Goal: Transaction & Acquisition: Obtain resource

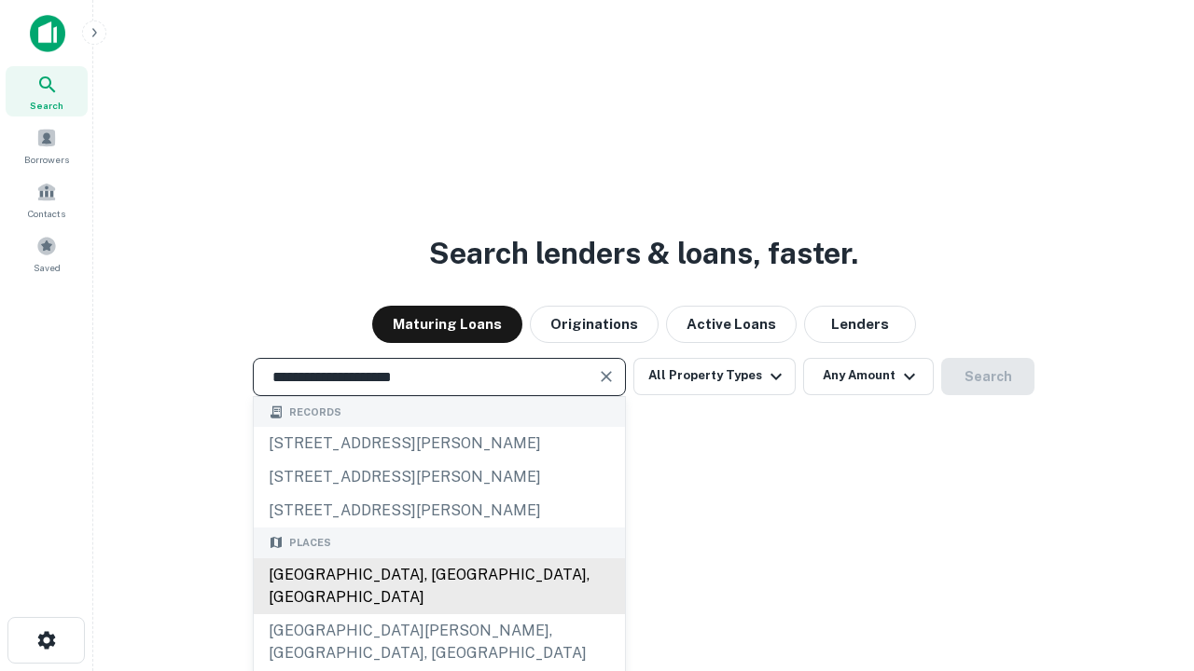
click at [438, 615] on div "Santa Monica, CA, USA" at bounding box center [439, 587] width 371 height 56
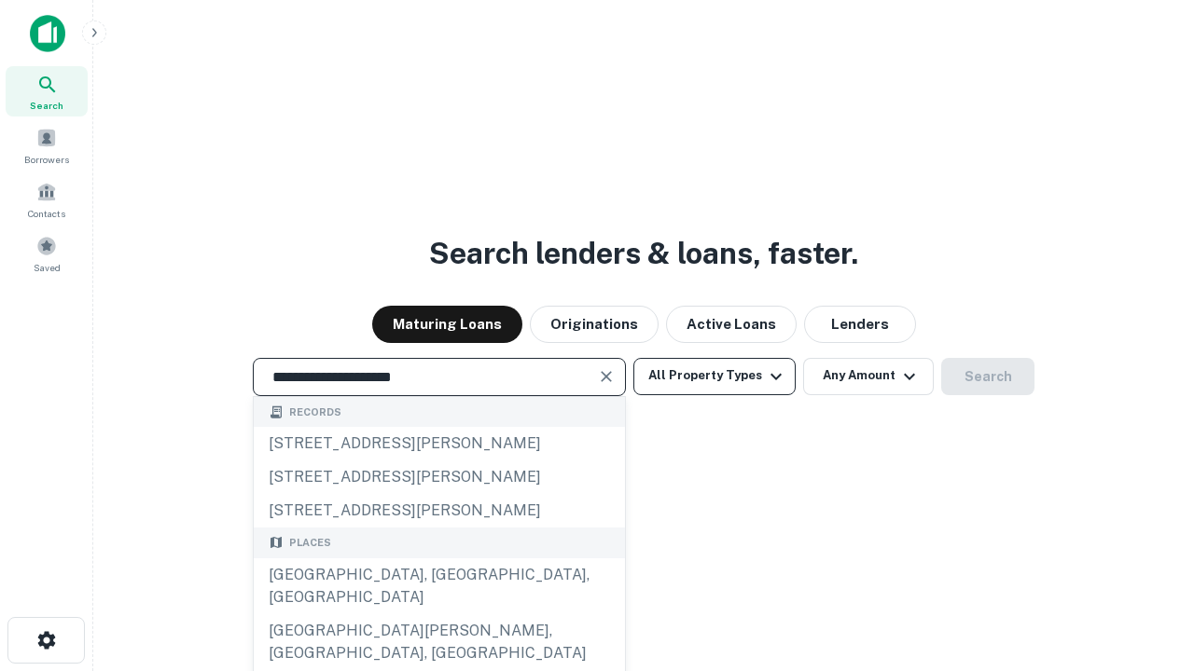
type input "**********"
click at [714, 376] on button "All Property Types" at bounding box center [714, 376] width 162 height 37
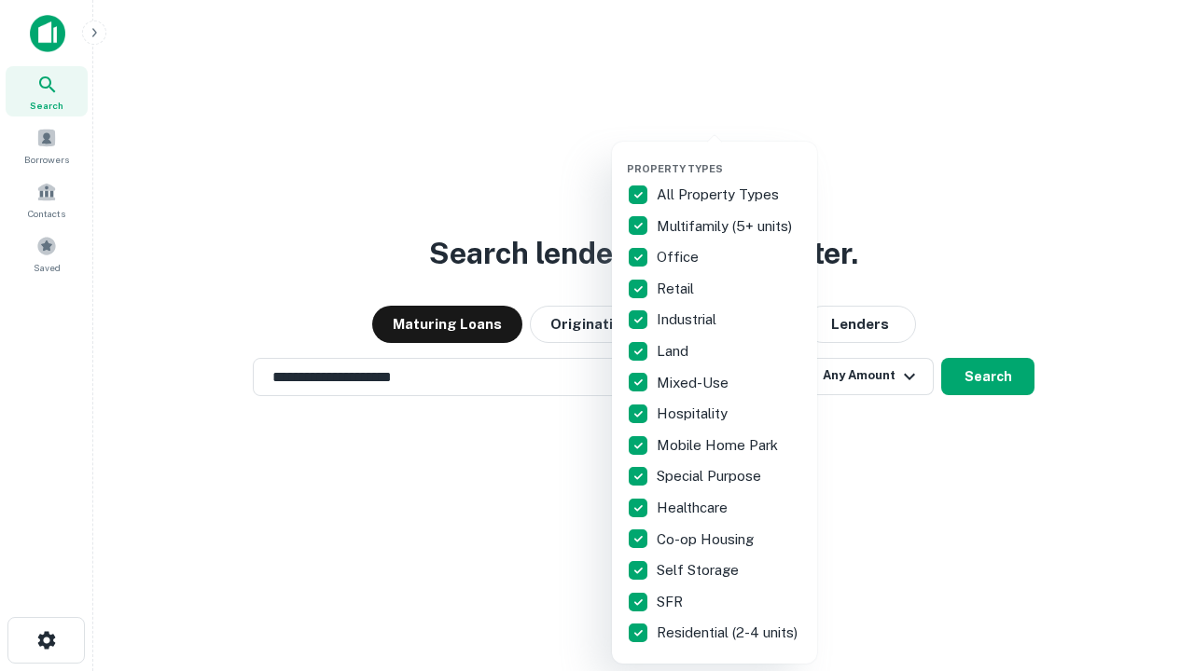
click at [729, 157] on button "button" at bounding box center [729, 157] width 205 height 1
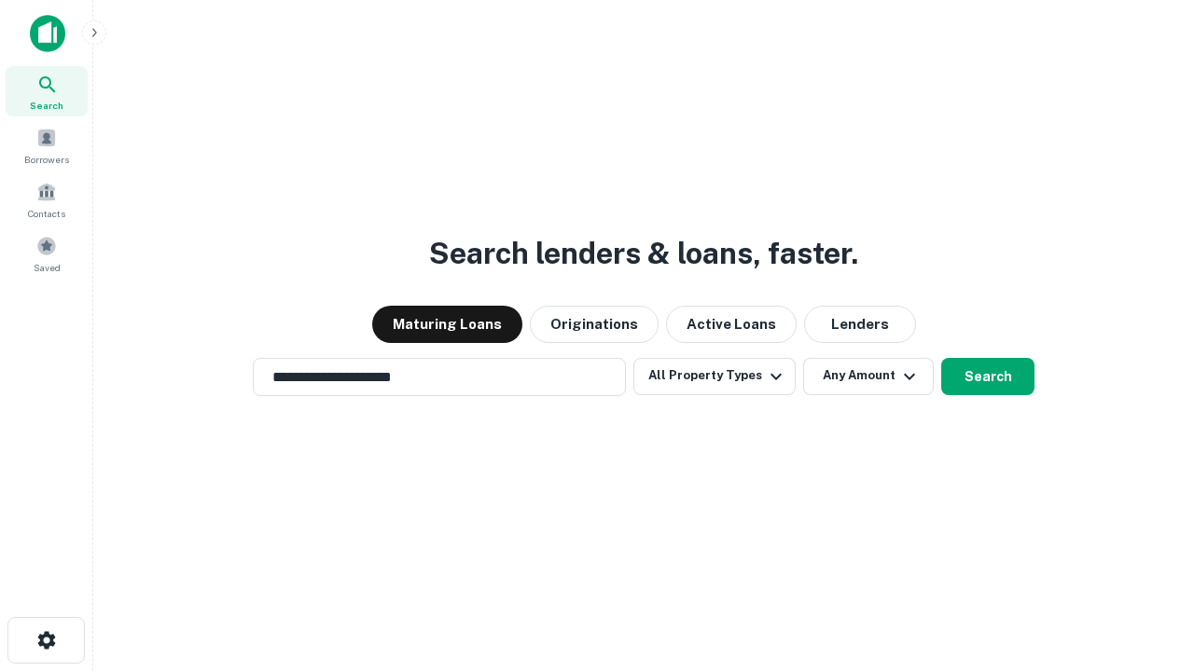
scroll to position [29, 0]
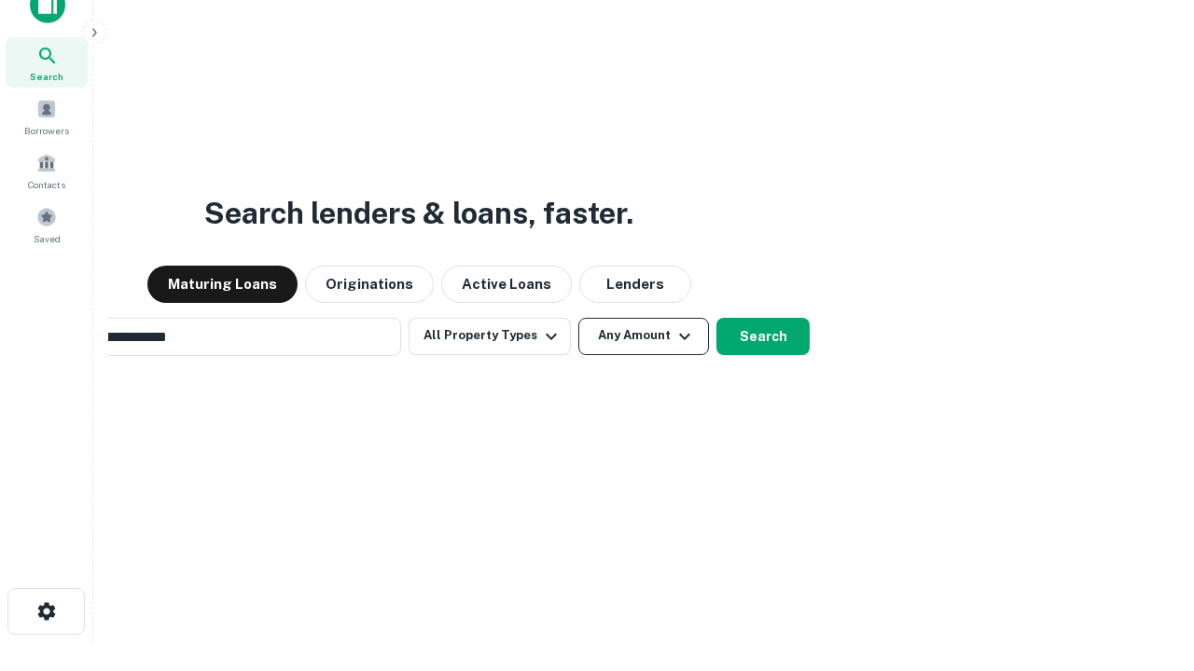
click at [578, 318] on button "Any Amount" at bounding box center [643, 336] width 131 height 37
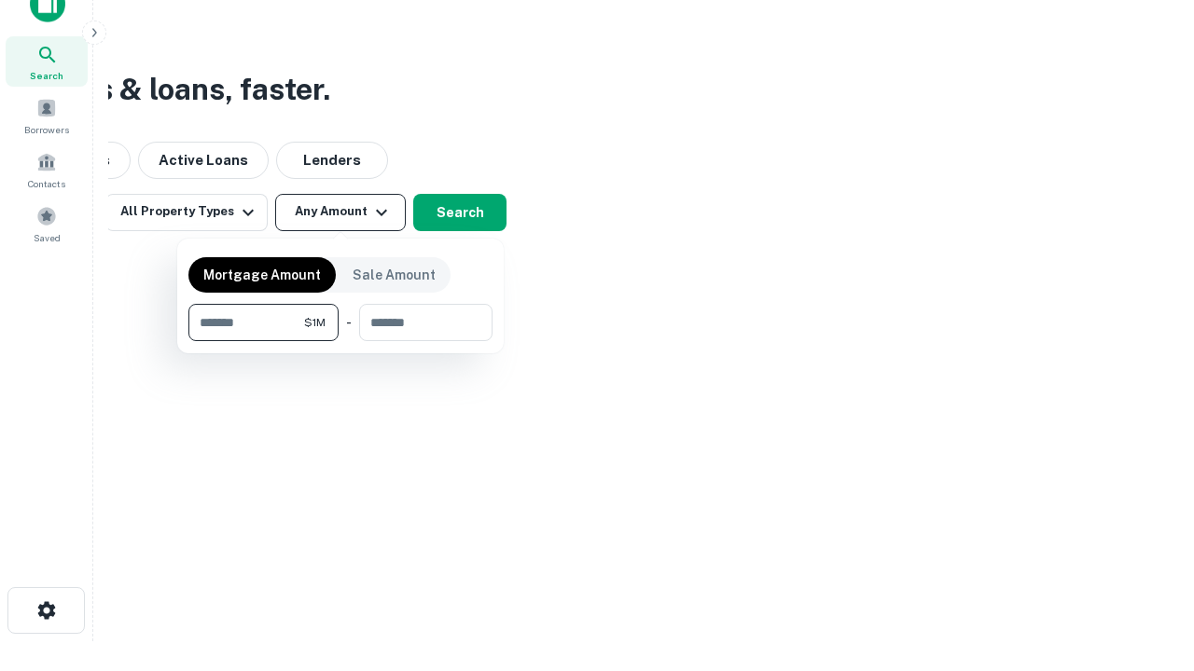
type input "*******"
click at [340, 341] on button "button" at bounding box center [340, 341] width 304 height 1
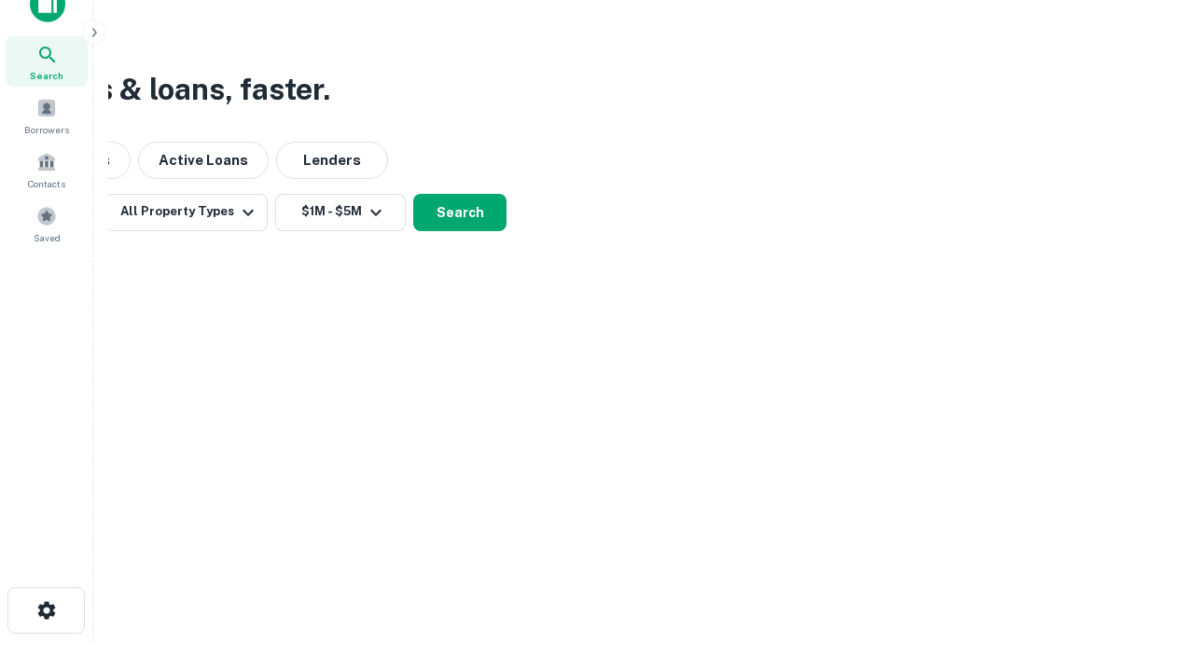
scroll to position [29, 0]
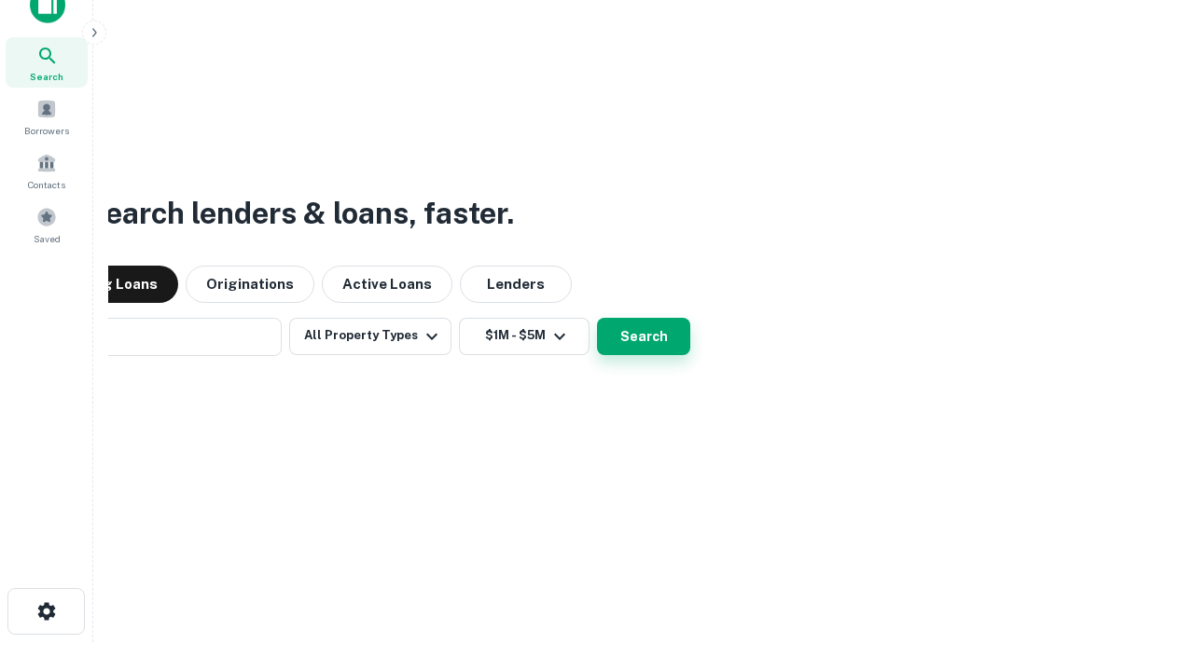
click at [597, 318] on button "Search" at bounding box center [643, 336] width 93 height 37
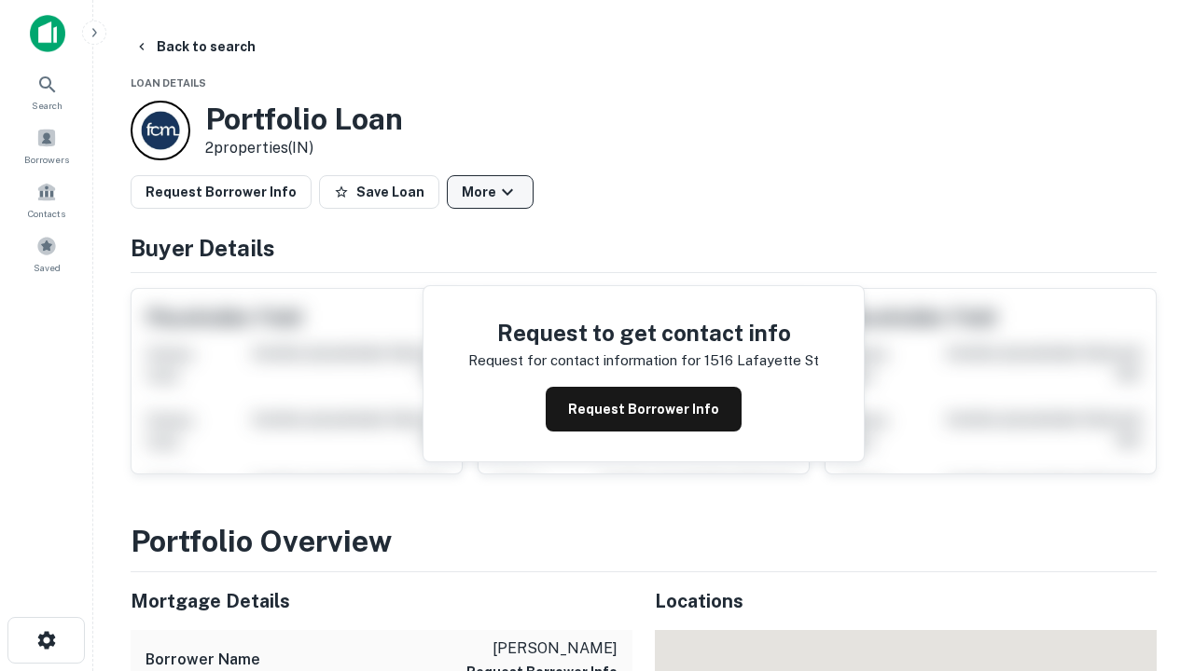
click at [490, 192] on button "More" at bounding box center [490, 192] width 87 height 34
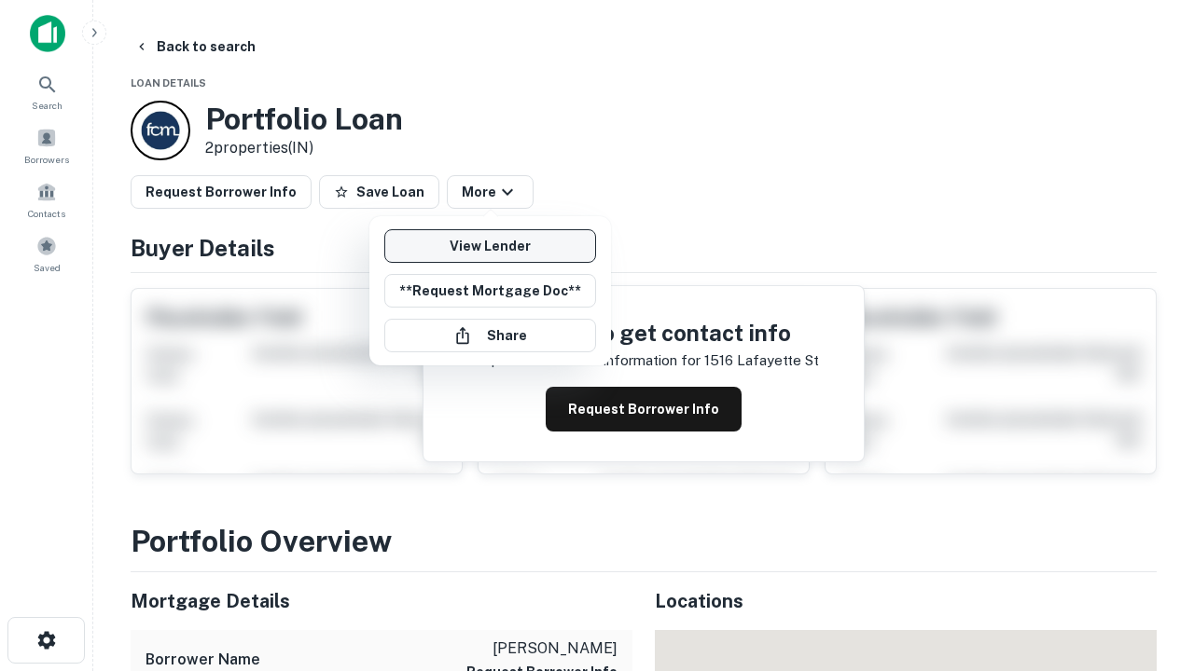
click at [490, 246] on link "View Lender" at bounding box center [490, 246] width 212 height 34
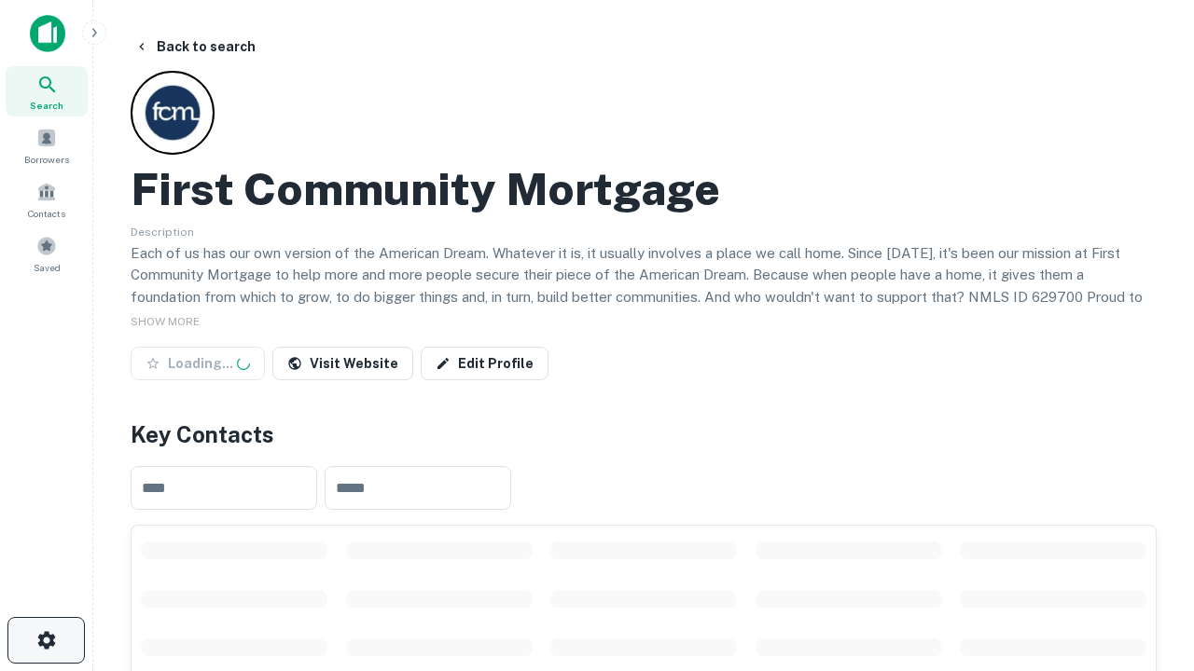
click at [46, 641] on icon "button" at bounding box center [46, 641] width 22 height 22
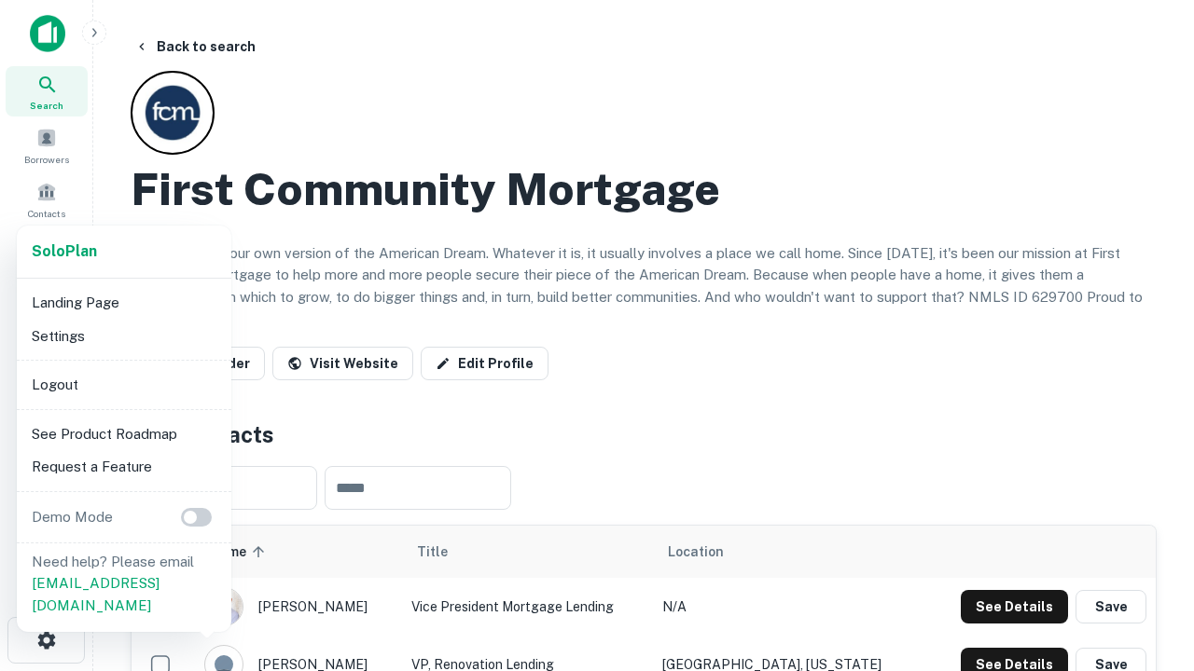
click at [123, 384] on li "Logout" at bounding box center [124, 385] width 200 height 34
